Goal: Navigation & Orientation: Find specific page/section

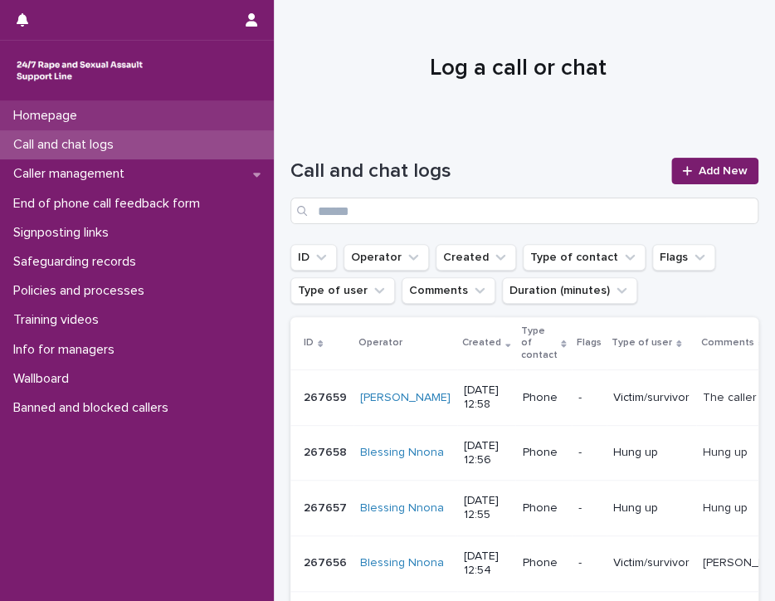
click at [63, 109] on p "Homepage" at bounding box center [49, 116] width 84 height 16
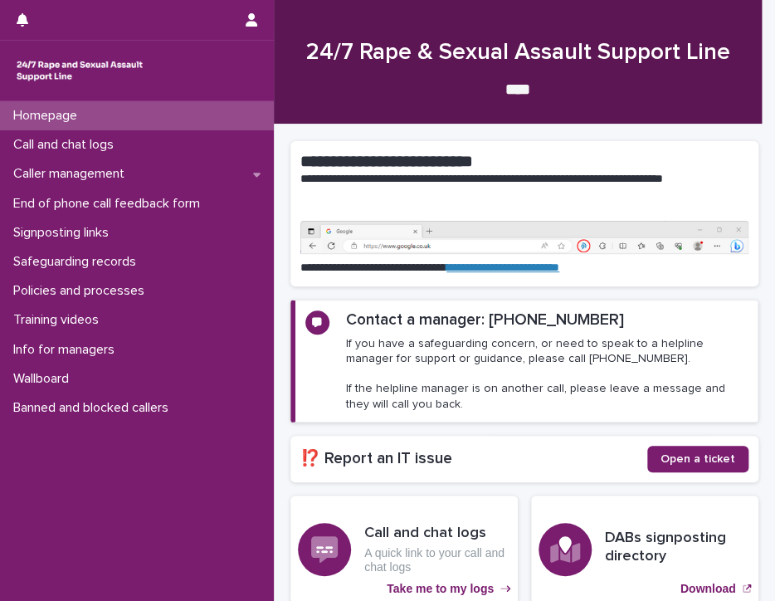
click at [63, 111] on p "Homepage" at bounding box center [49, 116] width 84 height 16
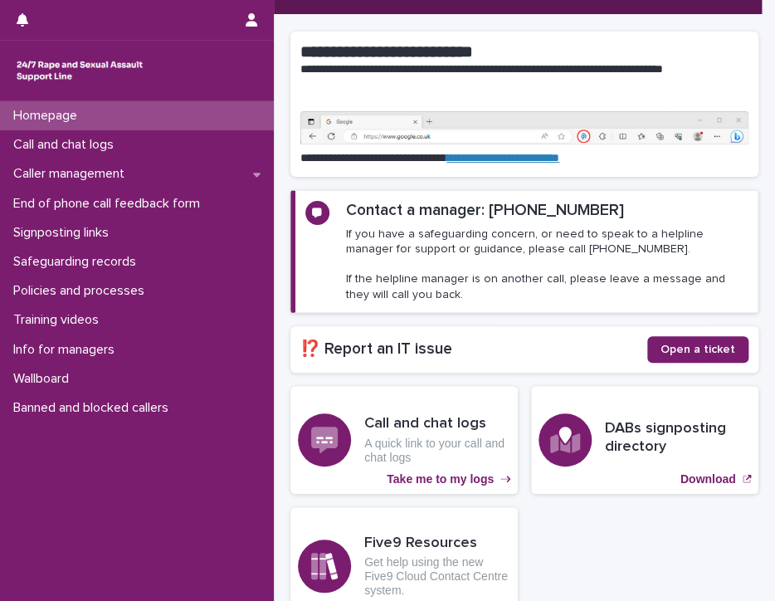
scroll to position [274, 0]
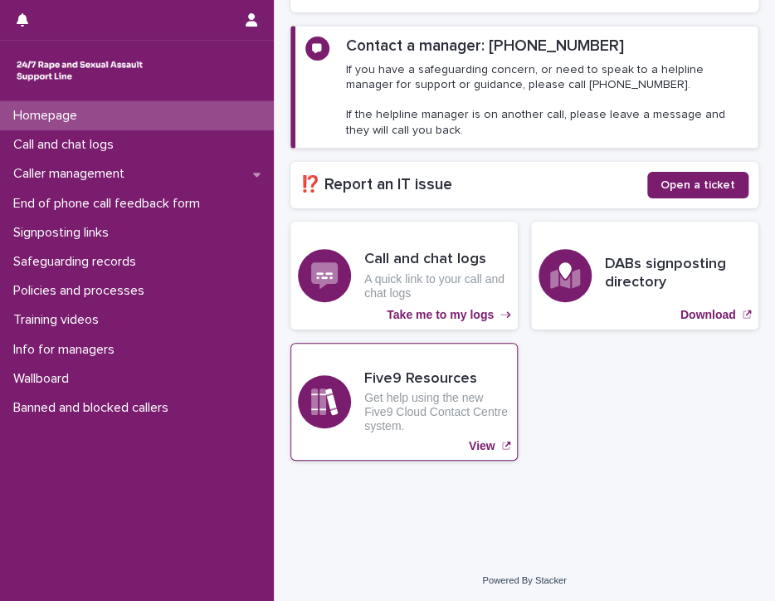
click at [470, 439] on p "View" at bounding box center [482, 446] width 27 height 14
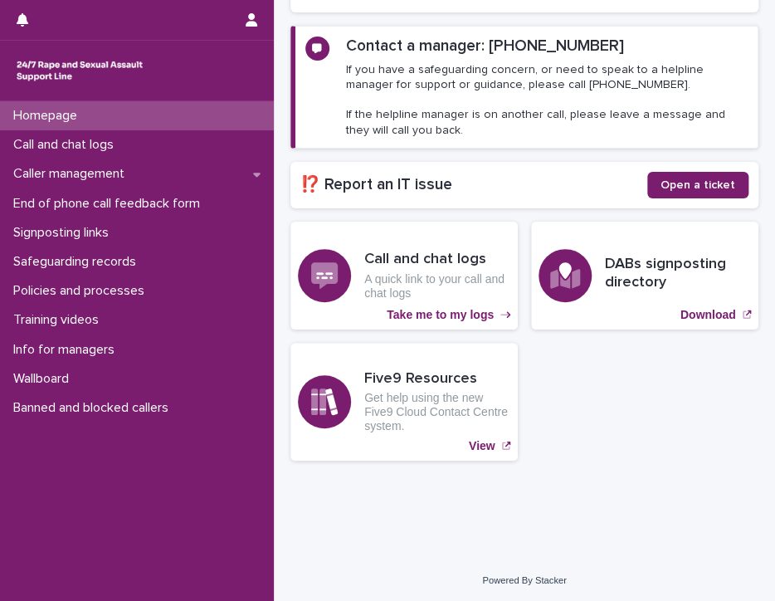
click at [53, 112] on p "Homepage" at bounding box center [49, 116] width 84 height 16
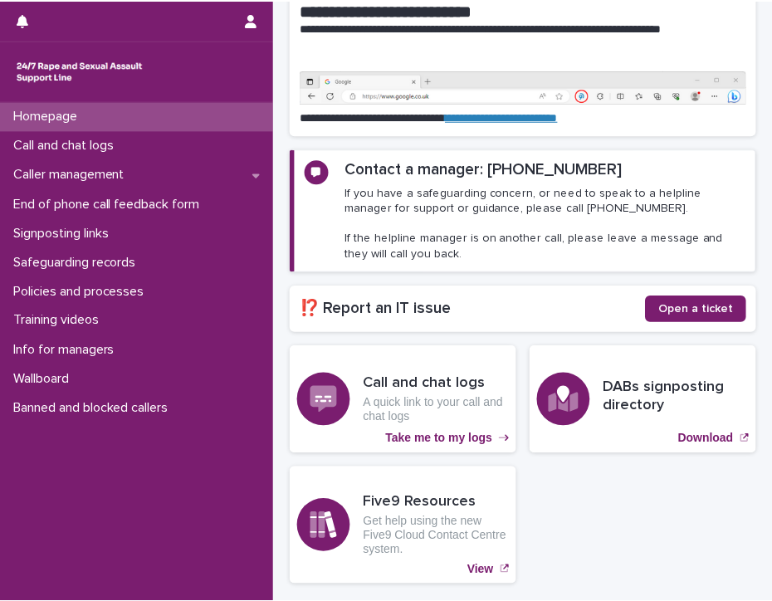
scroll to position [191, 0]
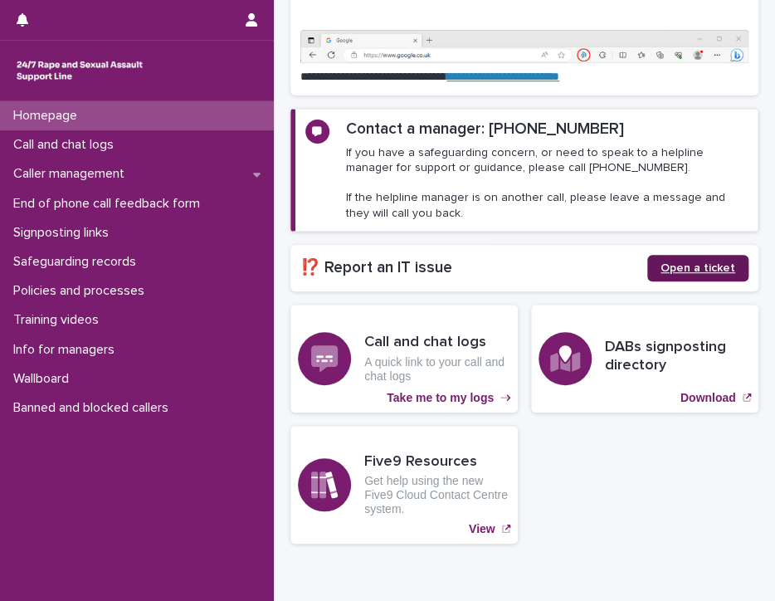
click at [660, 264] on span "Open a ticket" at bounding box center [697, 268] width 75 height 12
click at [37, 114] on p "Homepage" at bounding box center [49, 116] width 84 height 16
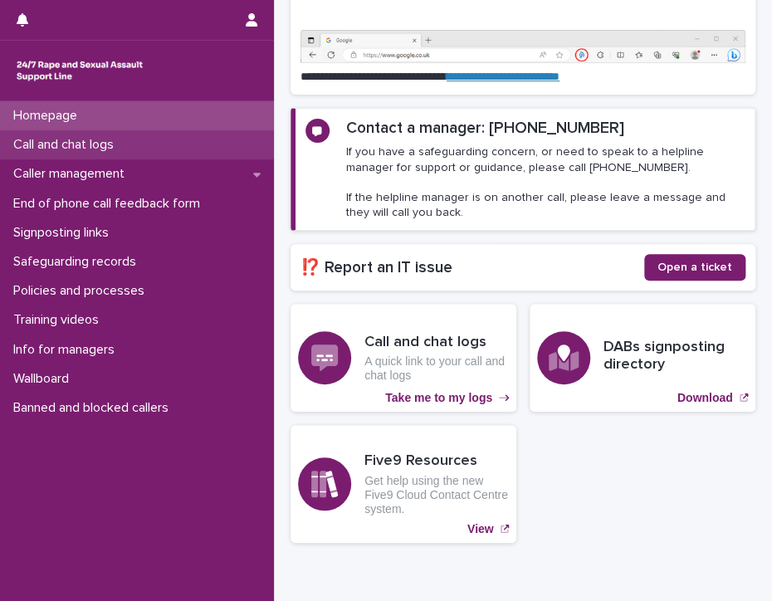
click at [8, 135] on div "Call and chat logs" at bounding box center [137, 144] width 274 height 29
